Goal: Check status: Check status

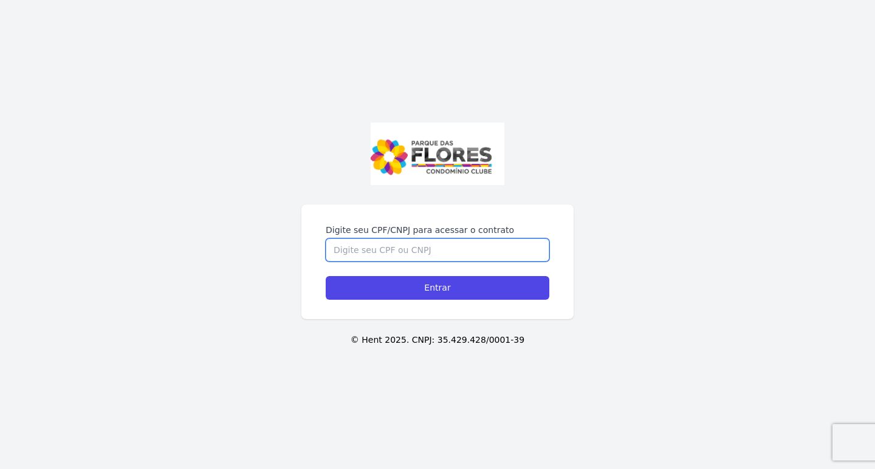
click at [404, 244] on input "Digite seu CPF/CNPJ para acessar o contrato" at bounding box center [437, 250] width 223 height 23
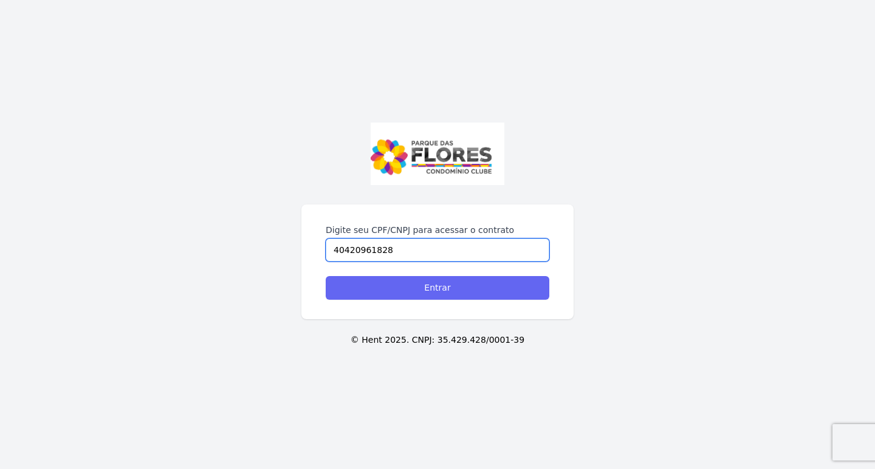
type input "40420961828"
click at [412, 292] on input "Entrar" at bounding box center [437, 288] width 223 height 24
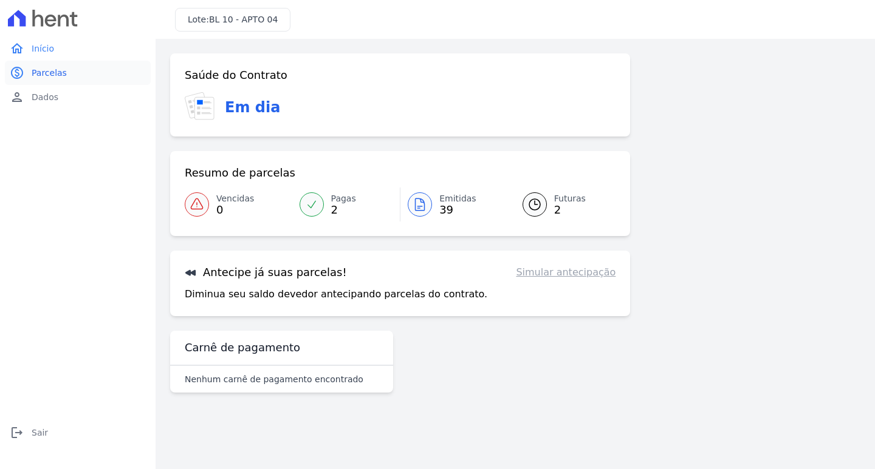
click at [50, 71] on span "Parcelas" at bounding box center [49, 73] width 35 height 12
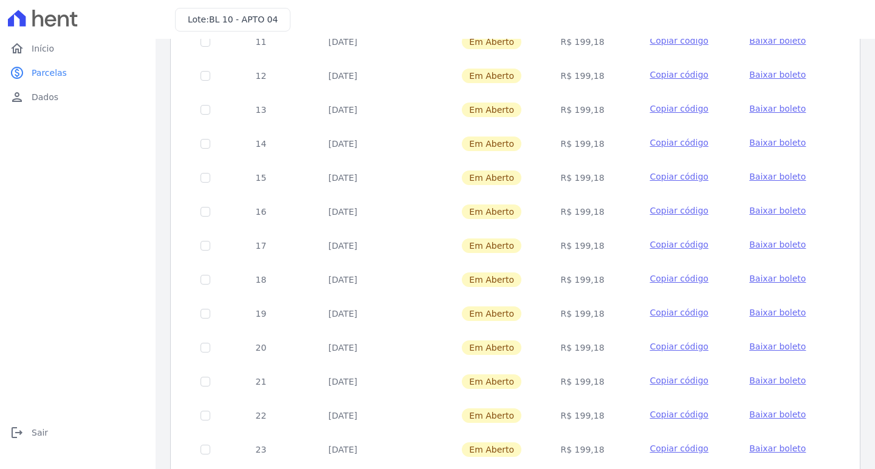
scroll to position [447, 0]
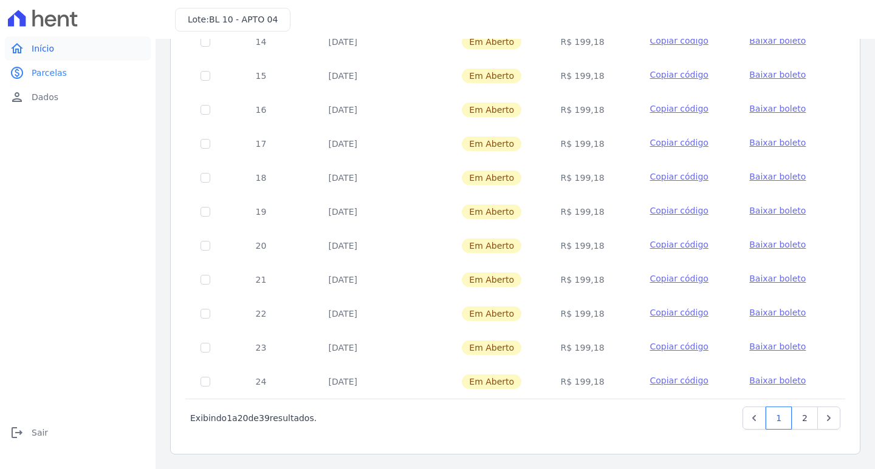
click at [50, 49] on span "Início" at bounding box center [43, 49] width 22 height 12
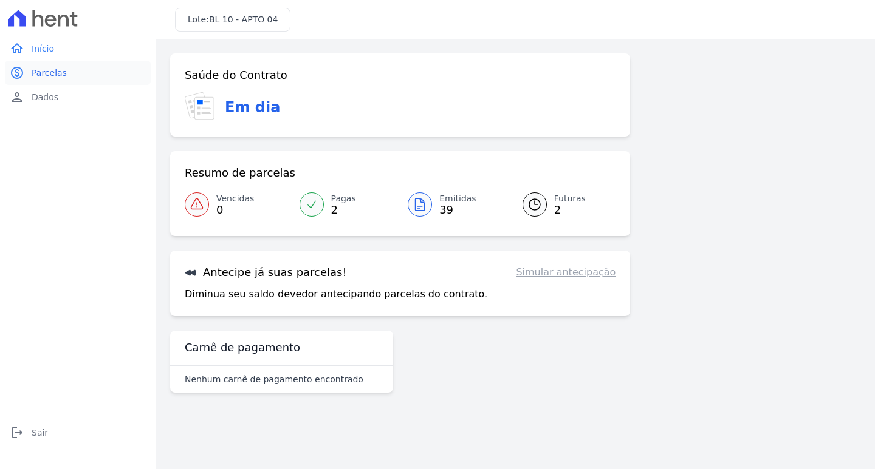
click at [41, 82] on link "paid Parcelas" at bounding box center [78, 73] width 146 height 24
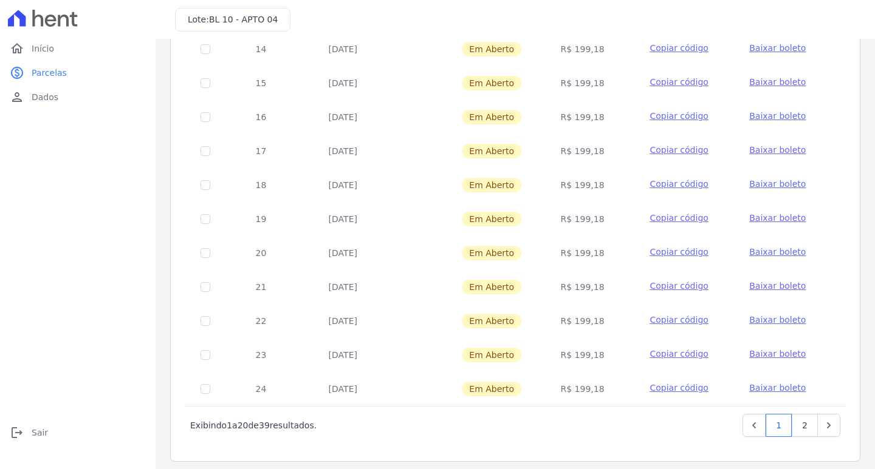
scroll to position [447, 0]
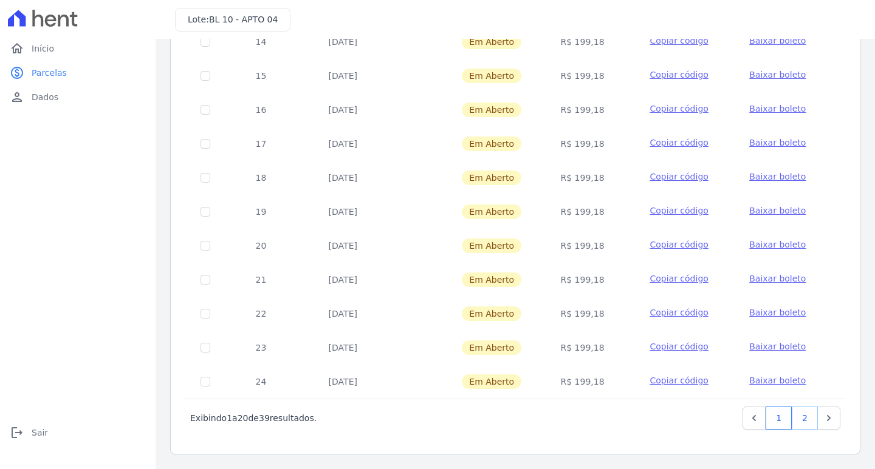
click at [795, 419] on link "2" at bounding box center [804, 418] width 26 height 23
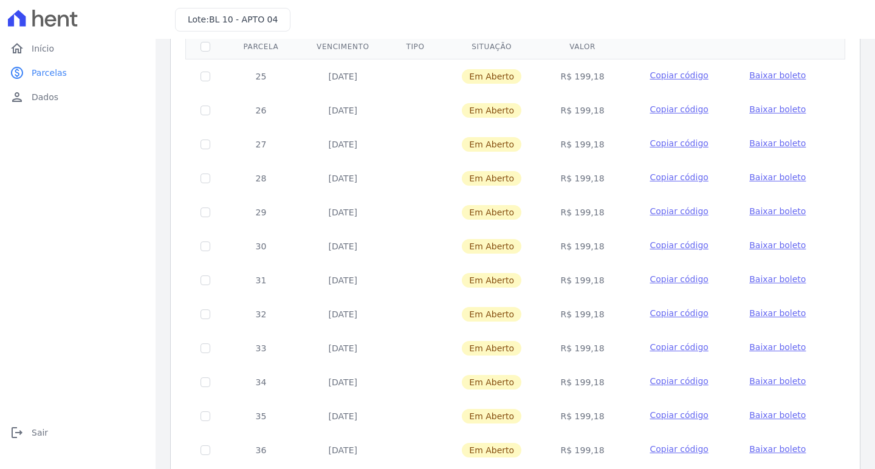
scroll to position [413, 0]
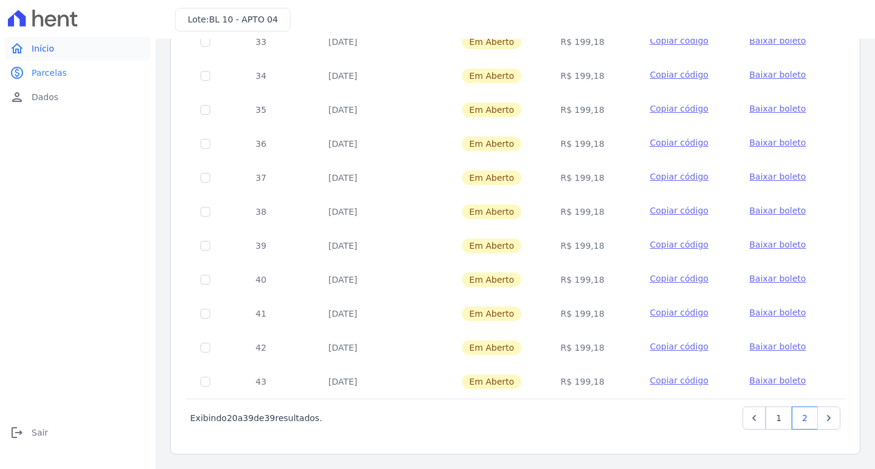
click at [40, 46] on span "Início" at bounding box center [43, 49] width 22 height 12
